Goal: Find specific page/section: Find specific page/section

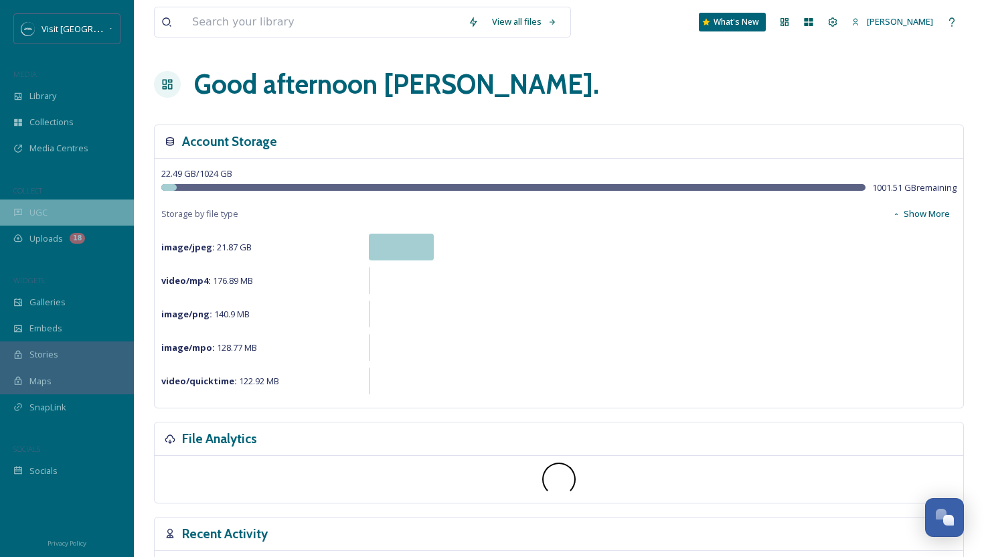
click at [50, 224] on div "UGC" at bounding box center [67, 212] width 134 height 26
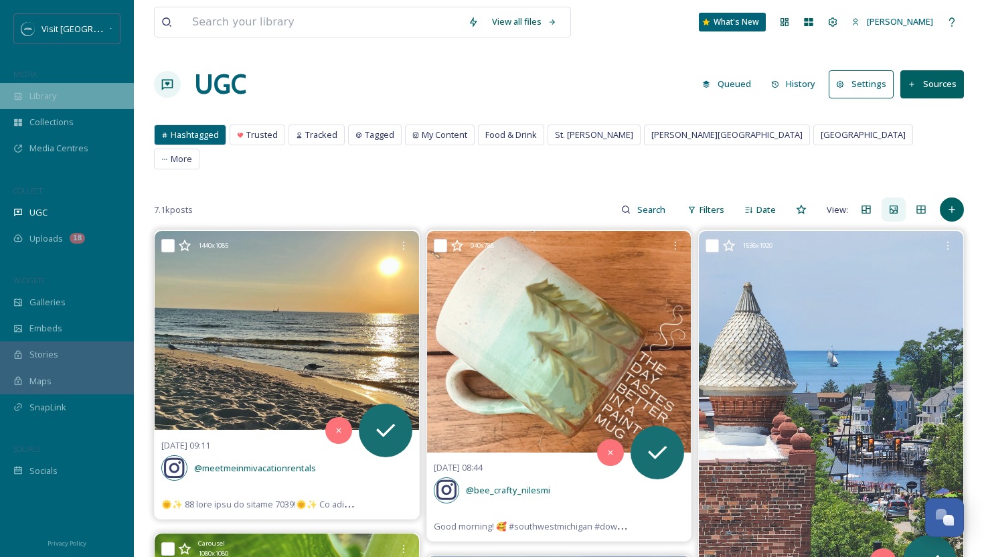
click at [66, 88] on div "Library" at bounding box center [67, 96] width 134 height 26
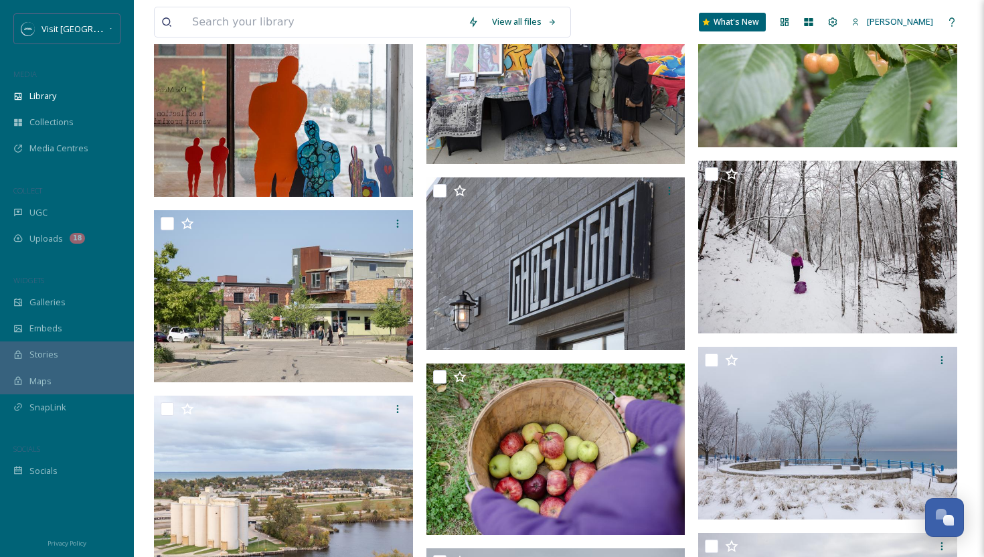
scroll to position [11649, 0]
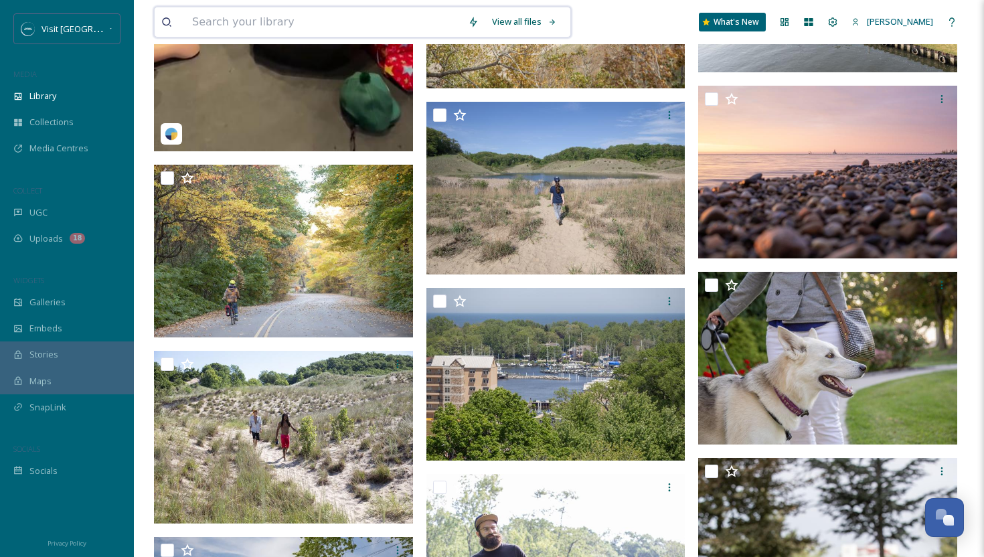
click at [260, 25] on input at bounding box center [323, 21] width 276 height 29
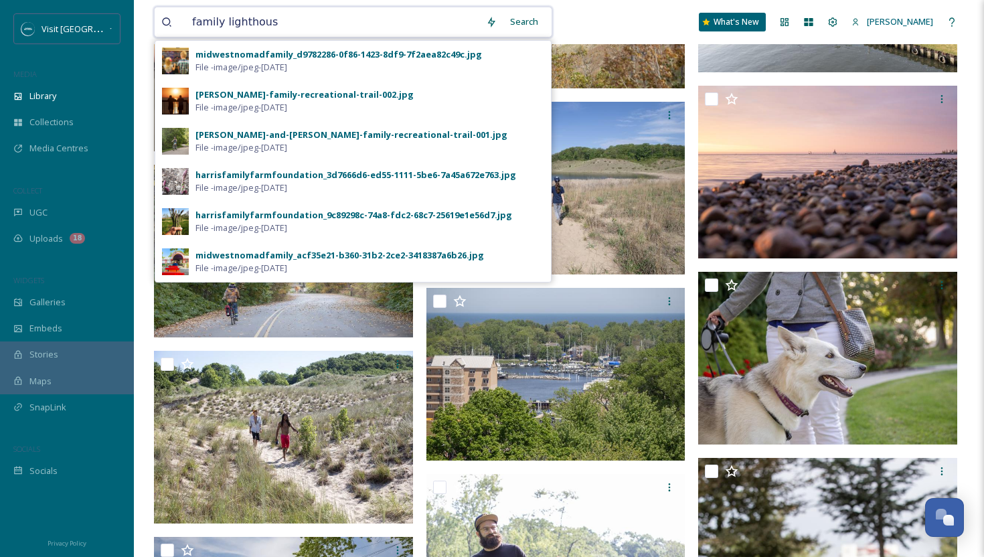
type input "family lighthouse"
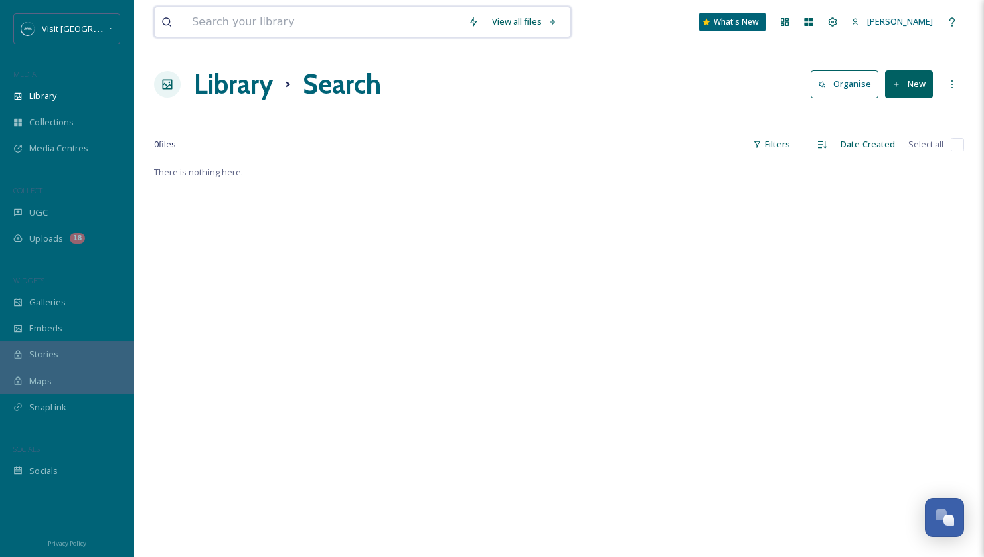
click at [251, 25] on input at bounding box center [323, 21] width 276 height 29
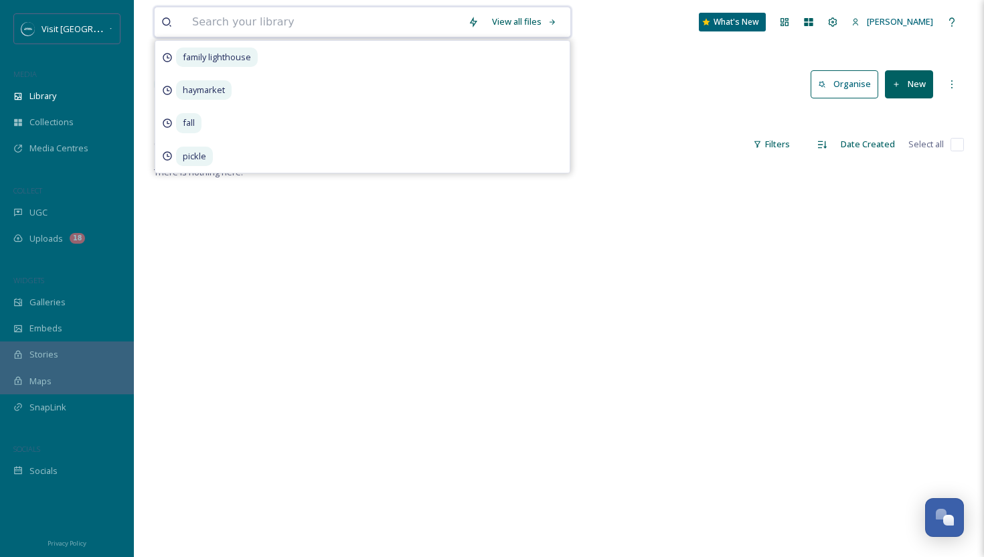
type input "o"
type input "lighthouse"
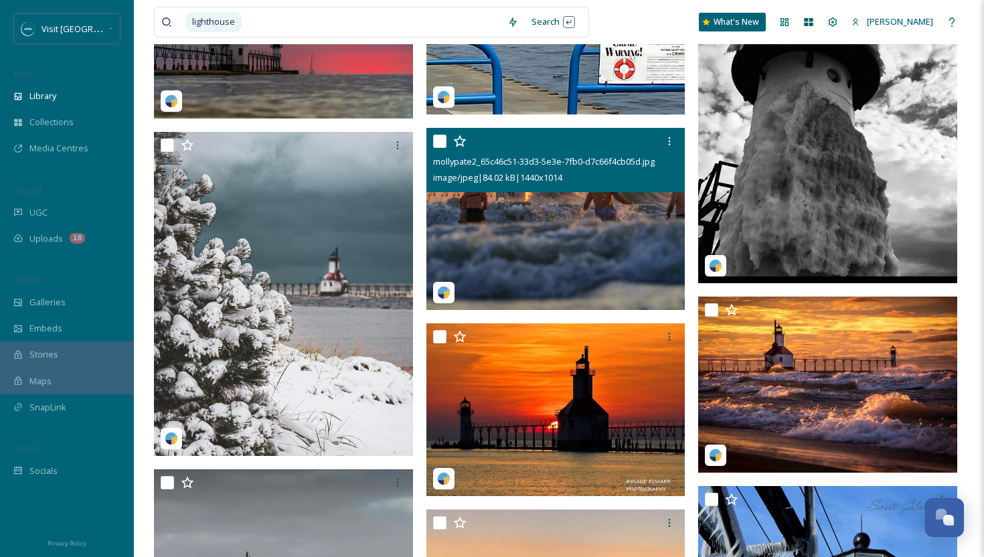
scroll to position [5116, 0]
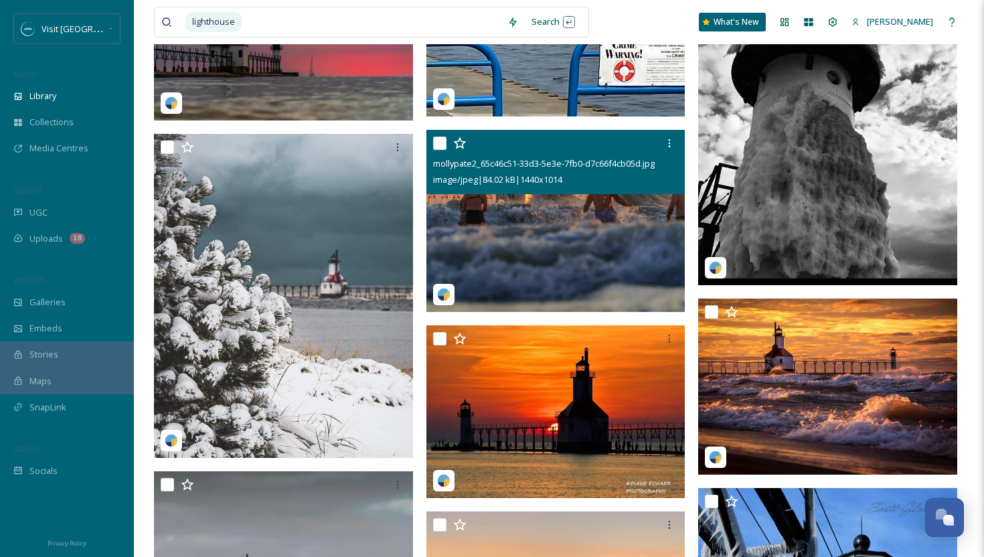
click at [592, 226] on img at bounding box center [555, 221] width 259 height 183
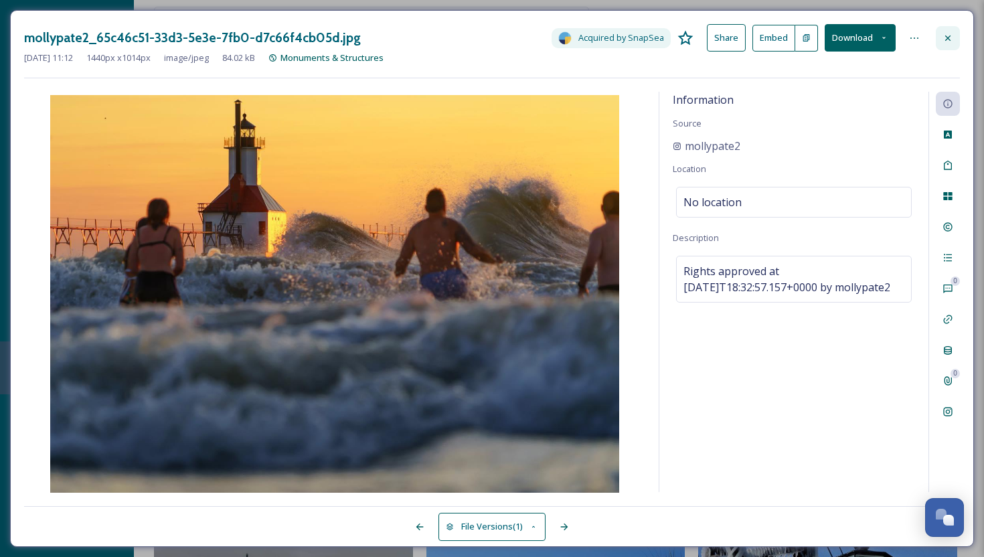
click at [949, 37] on icon at bounding box center [947, 38] width 11 height 11
